Goal: Entertainment & Leisure: Consume media (video, audio)

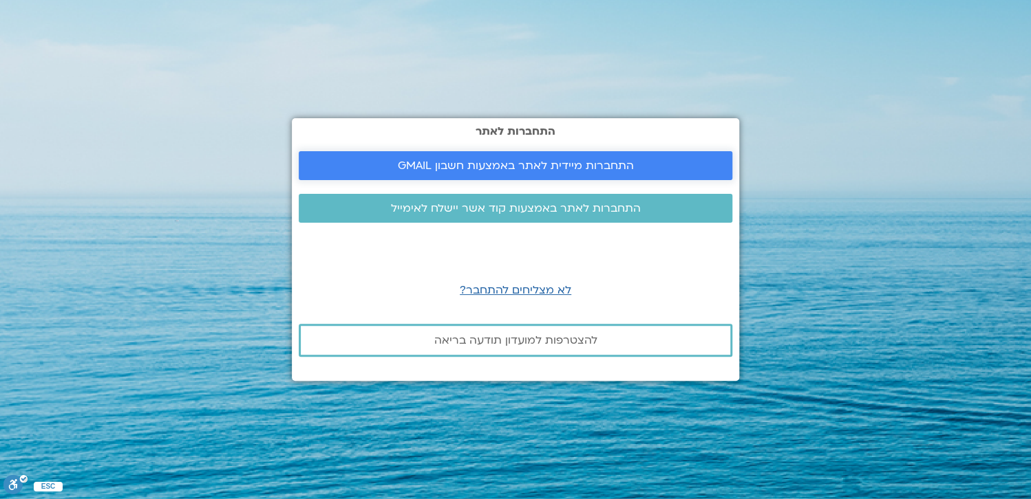
click at [568, 165] on span "התחברות מיידית לאתר באמצעות חשבון GMAIL" at bounding box center [516, 166] width 236 height 12
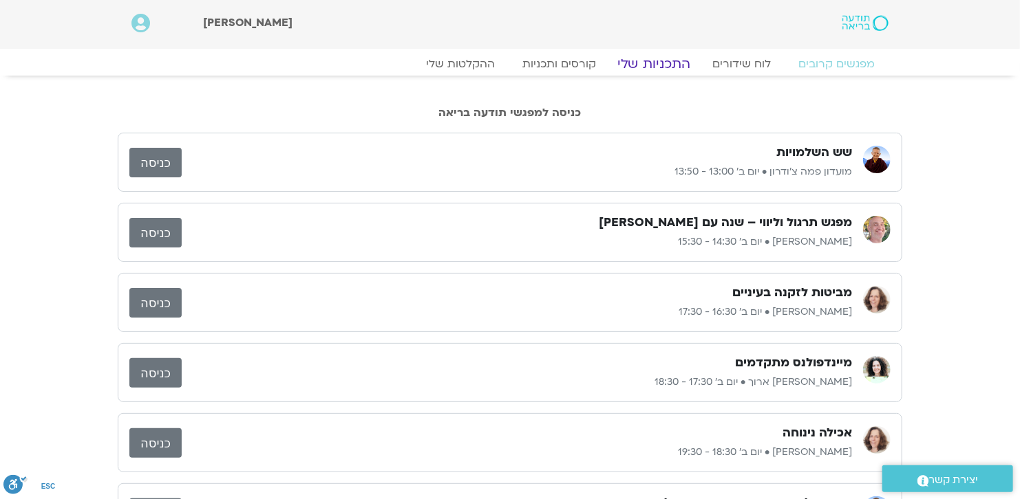
click at [666, 63] on link "התכניות שלי" at bounding box center [654, 64] width 107 height 17
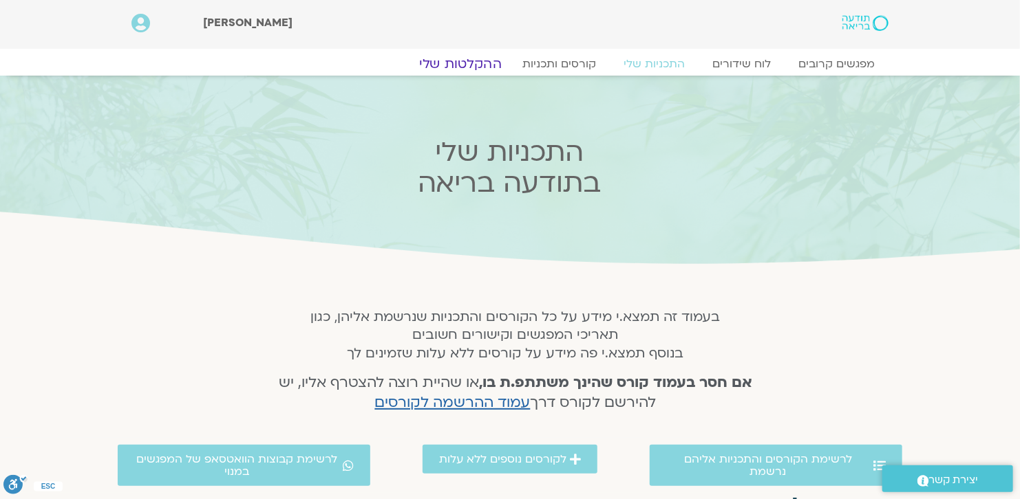
click at [481, 60] on link "ההקלטות שלי" at bounding box center [460, 64] width 116 height 17
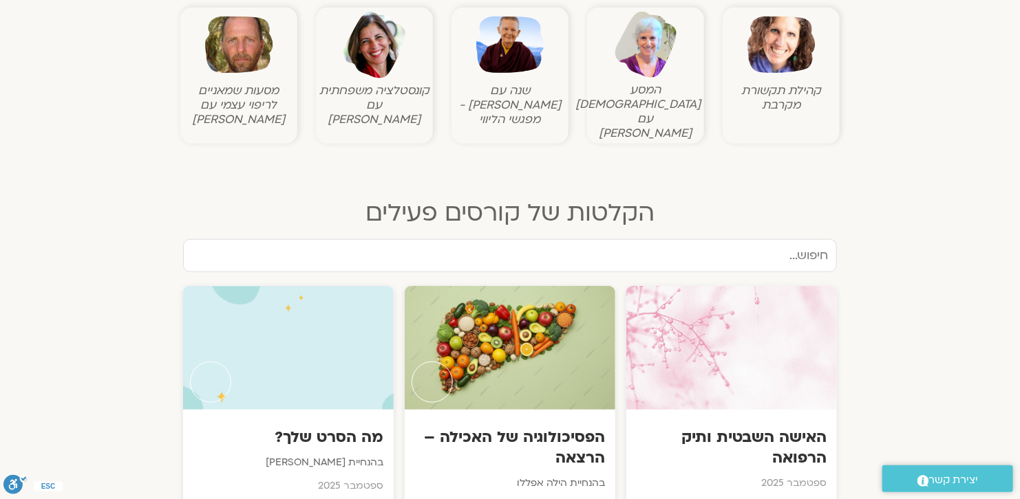
scroll to position [619, 0]
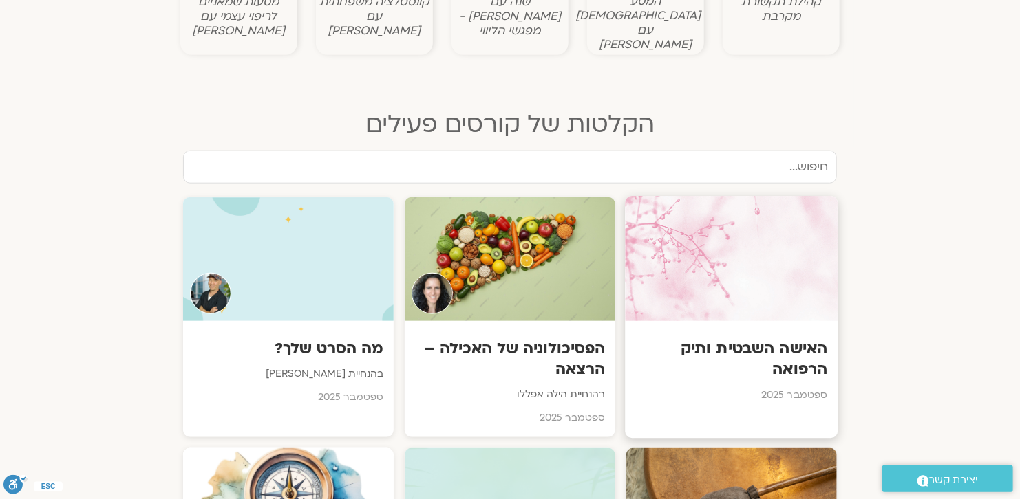
click at [808, 347] on h3 "האישה השבטית ותיק הרפואה" at bounding box center [732, 359] width 192 height 42
